Goal: Use online tool/utility: Utilize a website feature to perform a specific function

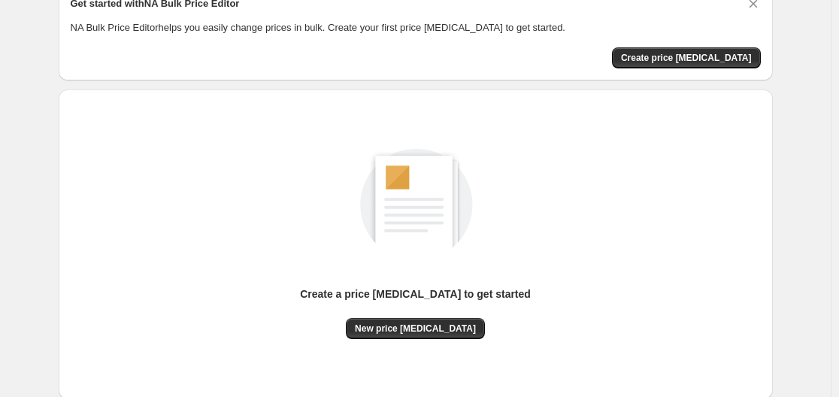
scroll to position [166, 0]
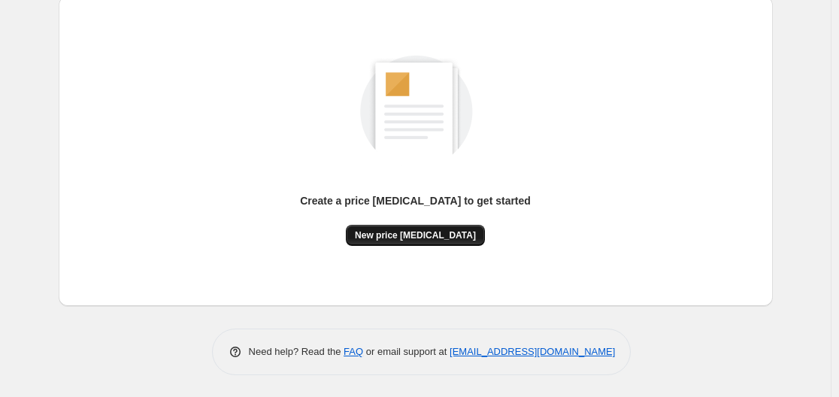
click at [387, 229] on button "New price [MEDICAL_DATA]" at bounding box center [415, 235] width 139 height 21
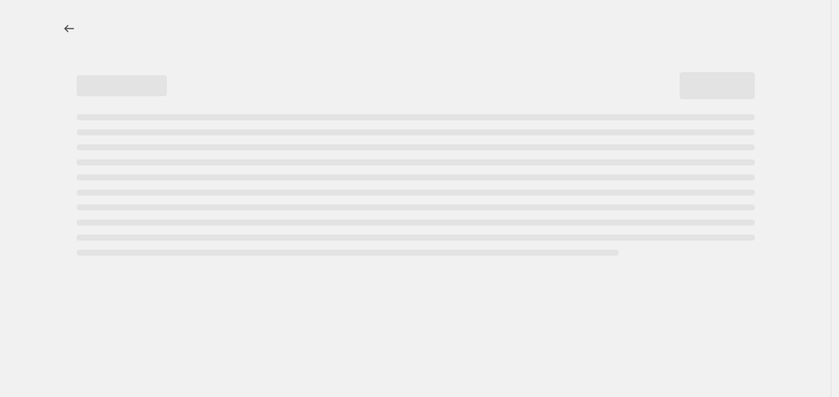
select select "percentage"
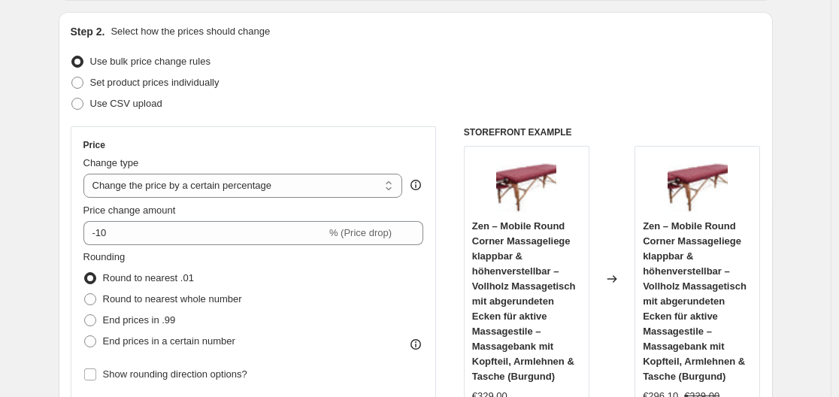
scroll to position [226, 0]
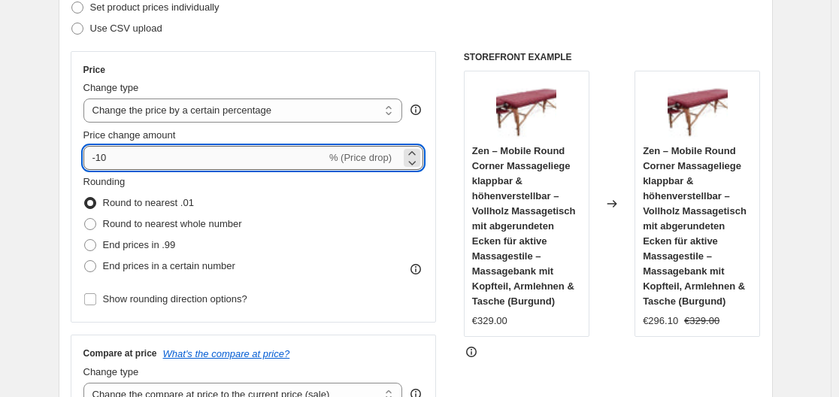
click at [215, 166] on input "-10" at bounding box center [204, 158] width 243 height 24
type input "-1"
type input "-35"
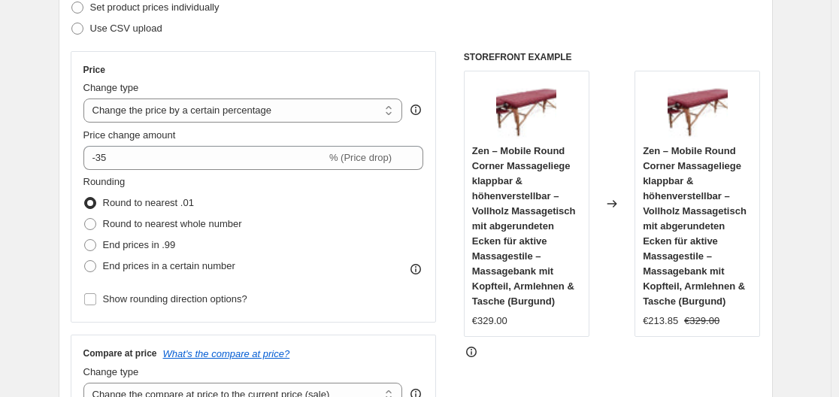
drag, startPoint x: 55, startPoint y: 140, endPoint x: 119, endPoint y: 172, distance: 71.3
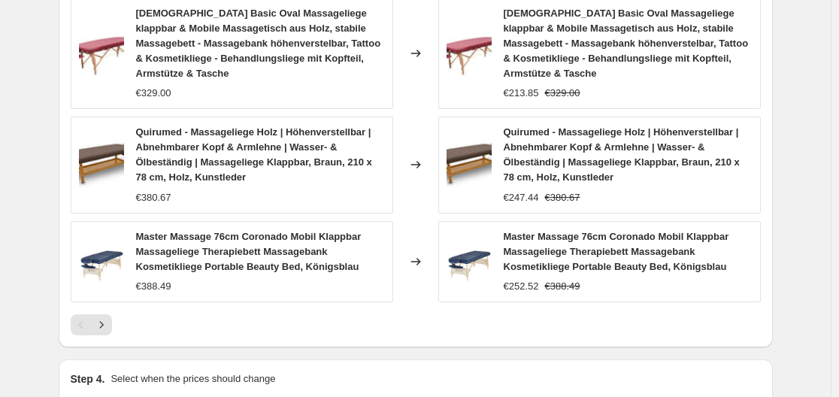
scroll to position [1279, 0]
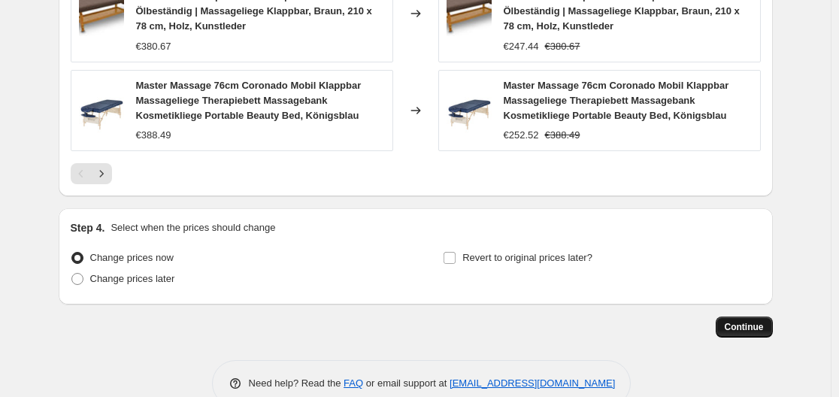
click at [762, 327] on span "Continue" at bounding box center [744, 327] width 39 height 12
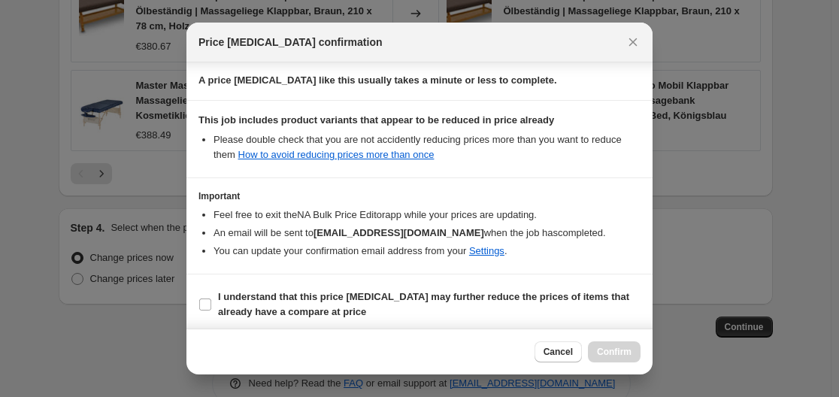
scroll to position [236, 0]
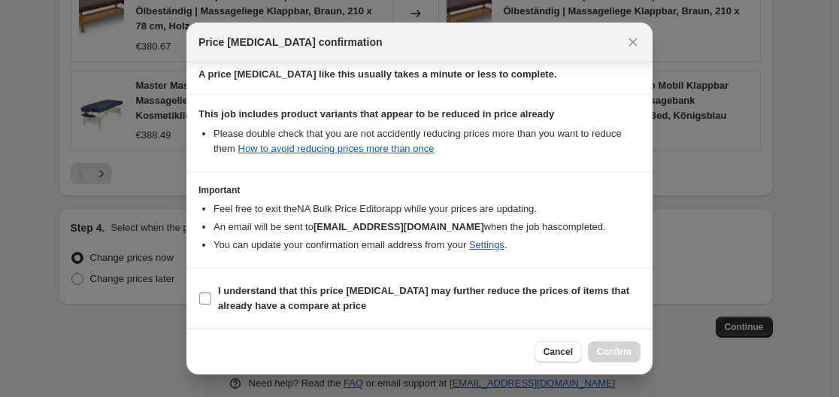
click at [207, 306] on label "I understand that this price change job may further reduce the prices of items …" at bounding box center [420, 299] width 442 height 36
click at [207, 305] on input "I understand that this price change job may further reduce the prices of items …" at bounding box center [205, 299] width 12 height 12
checkbox input "true"
click at [612, 348] on span "Confirm" at bounding box center [614, 352] width 35 height 12
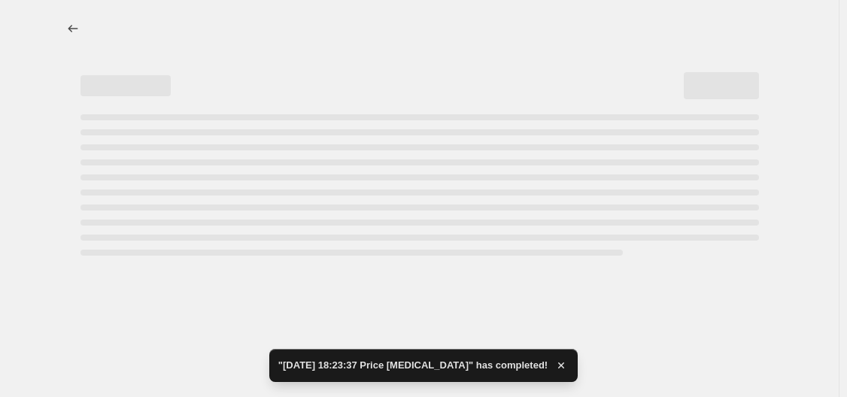
select select "percentage"
